Goal: Transaction & Acquisition: Subscribe to service/newsletter

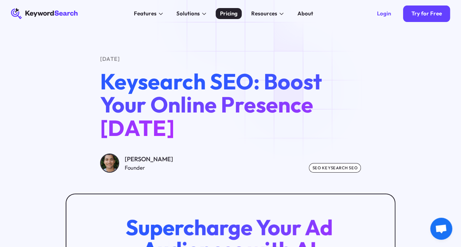
click at [227, 15] on div "Pricing" at bounding box center [229, 14] width 18 height 8
